Goal: Find specific page/section: Find specific page/section

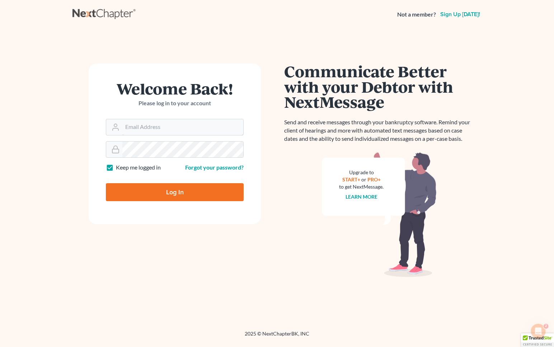
type input "[EMAIL_ADDRESS][DOMAIN_NAME]"
click at [183, 192] on input "Log In" at bounding box center [175, 192] width 138 height 18
type input "Thinking..."
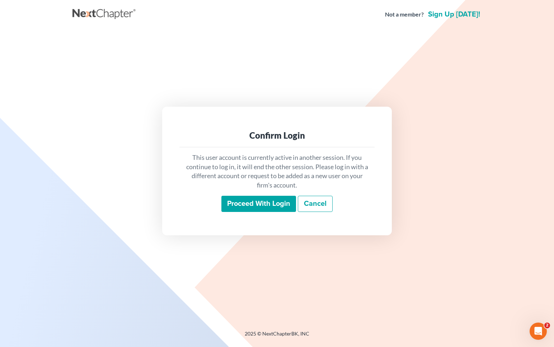
click at [276, 203] on input "Proceed with login" at bounding box center [259, 204] width 75 height 17
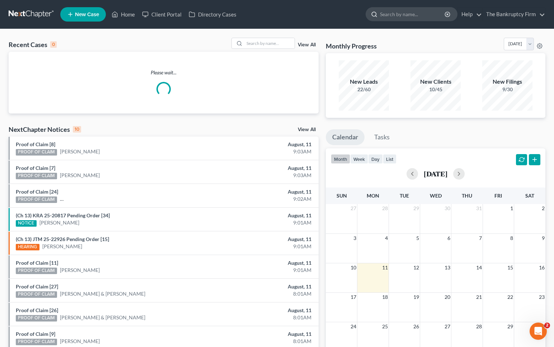
click at [395, 16] on input "search" at bounding box center [413, 14] width 66 height 13
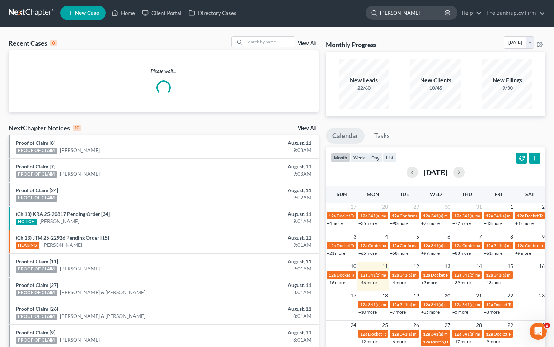
type input "[PERSON_NAME]"
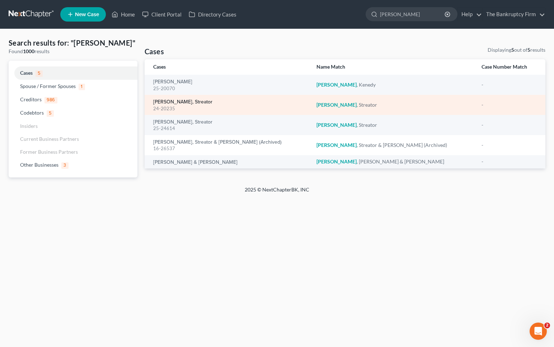
click at [172, 101] on link "[PERSON_NAME], Streator" at bounding box center [182, 101] width 59 height 5
click at [175, 102] on link "[PERSON_NAME], Streator" at bounding box center [182, 101] width 59 height 5
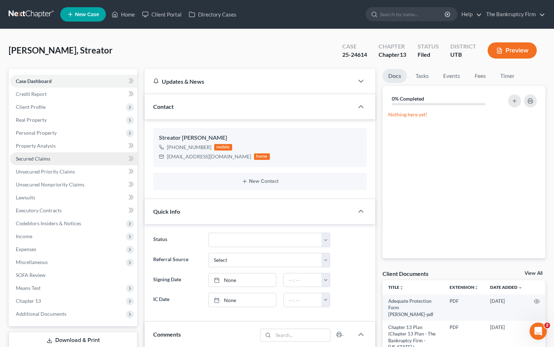
click at [48, 160] on span "Secured Claims" at bounding box center [33, 158] width 34 height 6
